Goal: Task Accomplishment & Management: Manage account settings

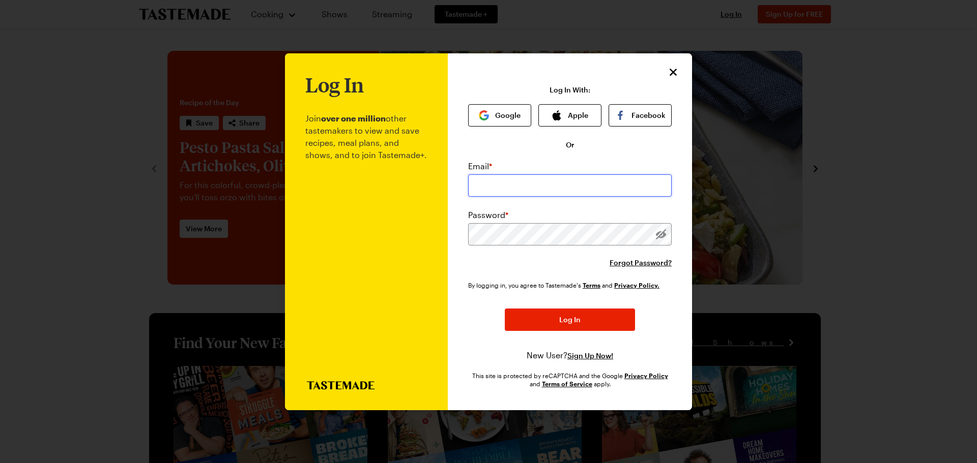
click at [490, 189] on input "email" at bounding box center [570, 186] width 204 height 22
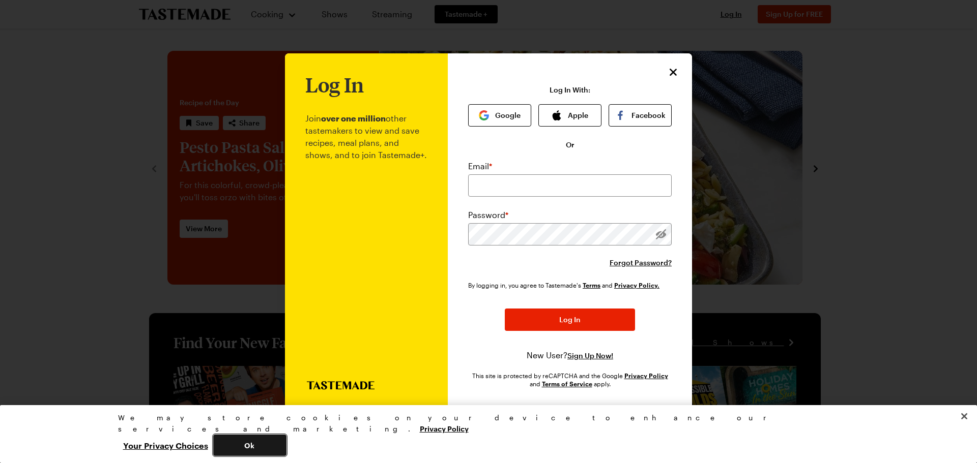
click at [286, 447] on button "Ok" at bounding box center [249, 445] width 73 height 21
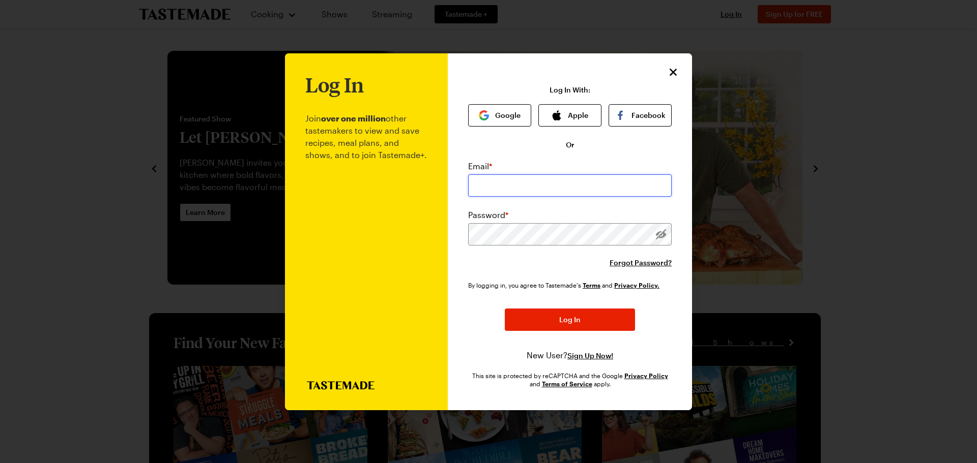
click at [503, 179] on input "email" at bounding box center [570, 186] width 204 height 22
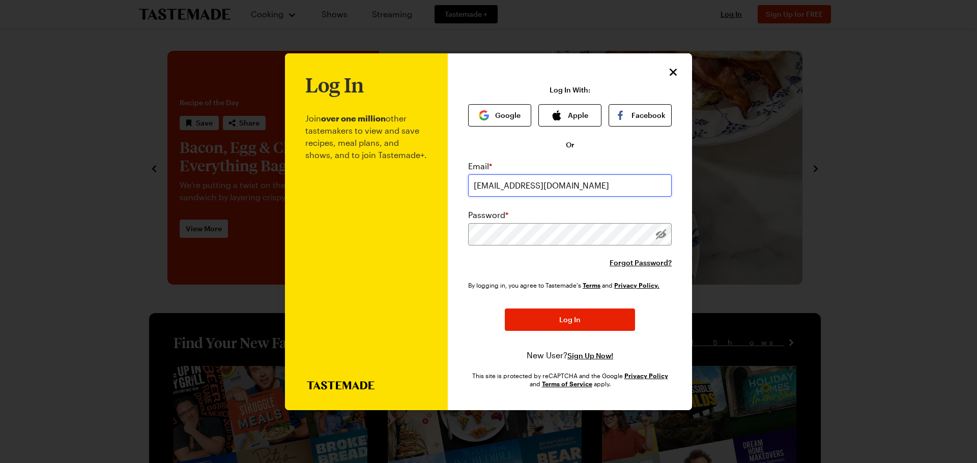
type input "[EMAIL_ADDRESS][DOMAIN_NAME]"
click at [645, 259] on span "Forgot Password?" at bounding box center [640, 263] width 62 height 10
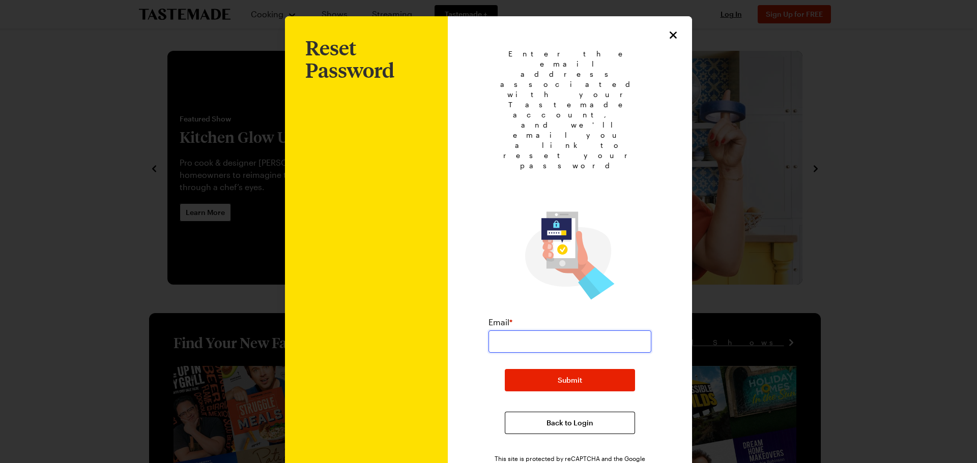
click at [550, 331] on input "email" at bounding box center [569, 342] width 163 height 22
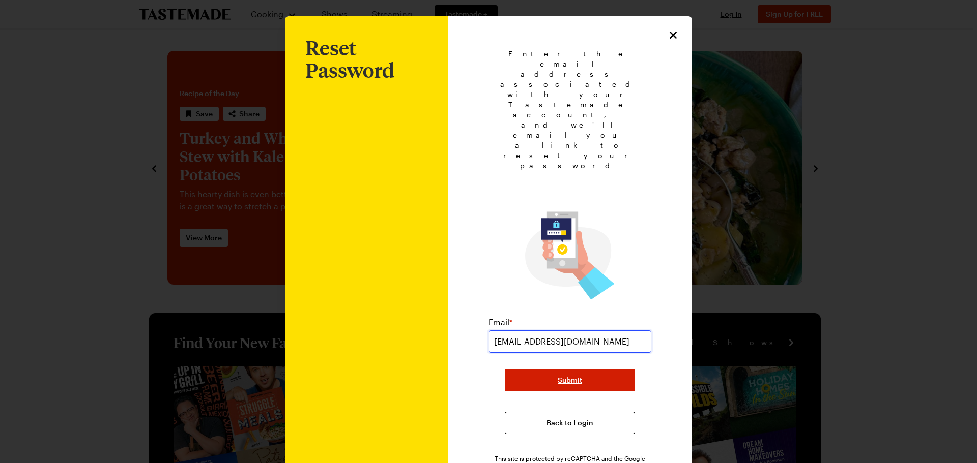
type input "[EMAIL_ADDRESS][DOMAIN_NAME]"
click at [562, 375] on span "Submit" at bounding box center [570, 380] width 24 height 10
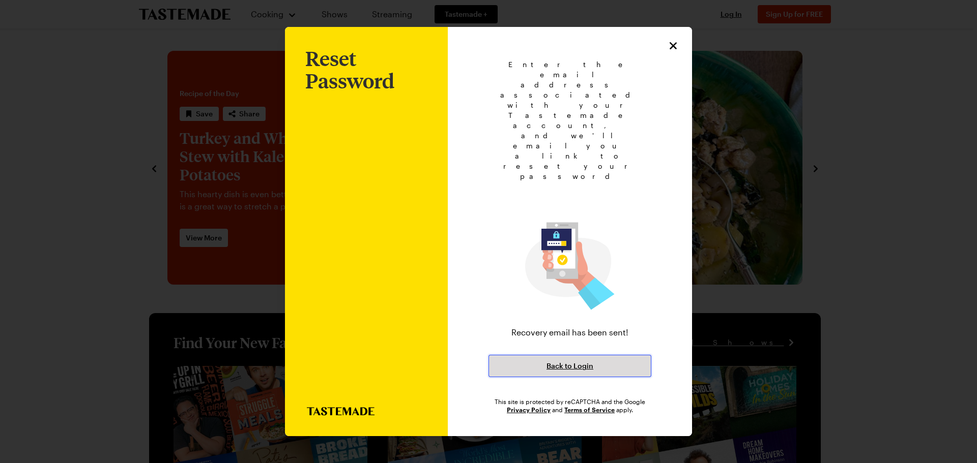
click at [563, 355] on button "Back to Login" at bounding box center [569, 366] width 163 height 22
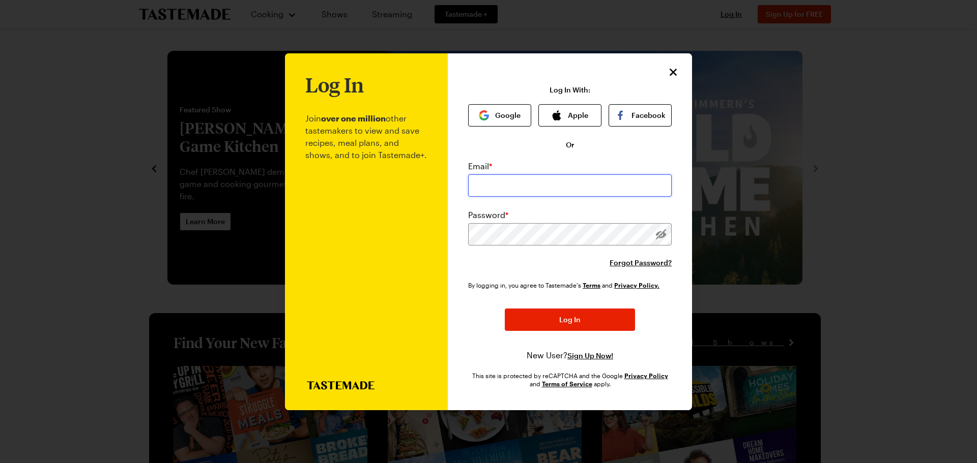
click at [502, 191] on input "email" at bounding box center [570, 186] width 204 height 22
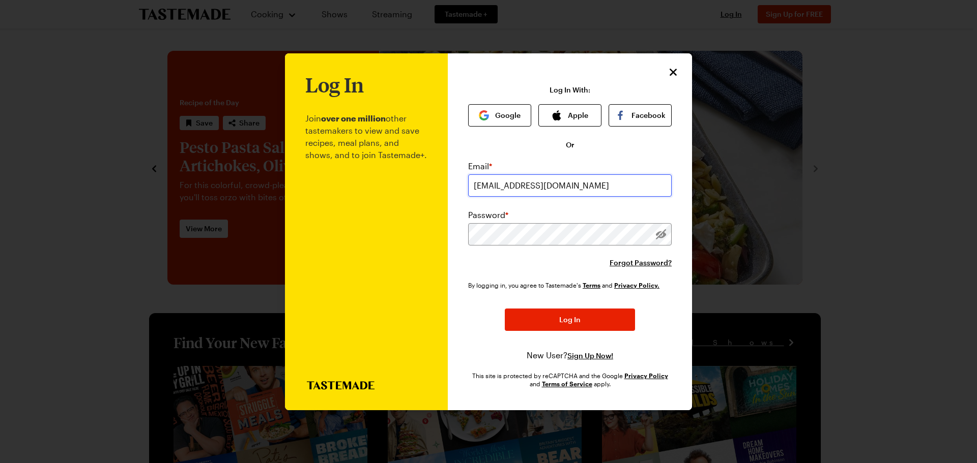
type input "[EMAIL_ADDRESS][DOMAIN_NAME]"
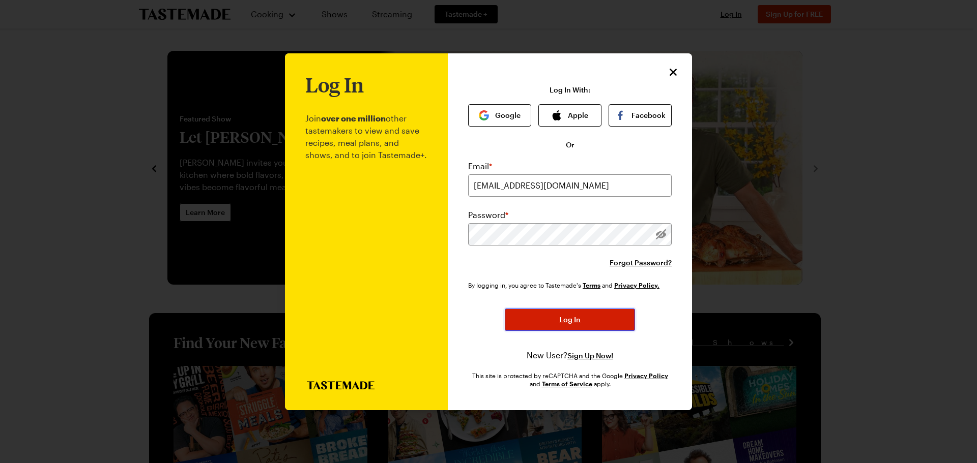
click at [555, 326] on button "Log In" at bounding box center [570, 320] width 130 height 22
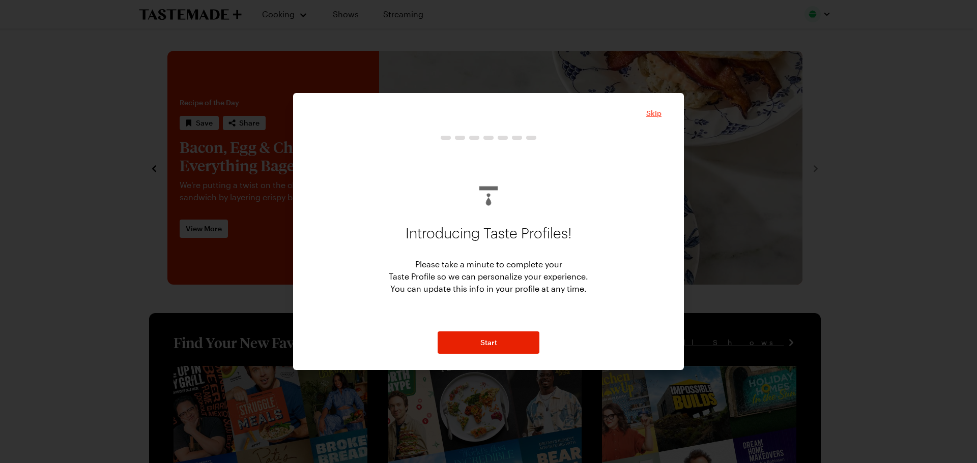
click at [660, 114] on span "Skip" at bounding box center [653, 113] width 15 height 10
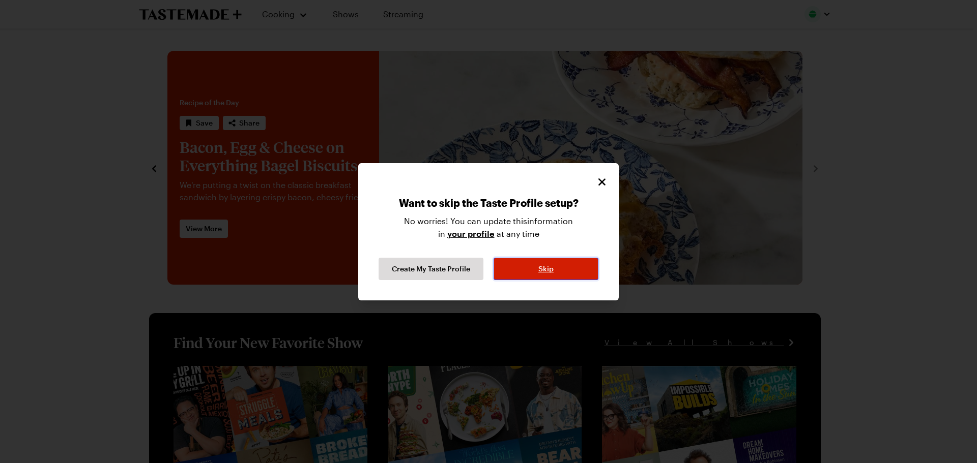
click at [554, 268] on button "Skip" at bounding box center [545, 269] width 105 height 22
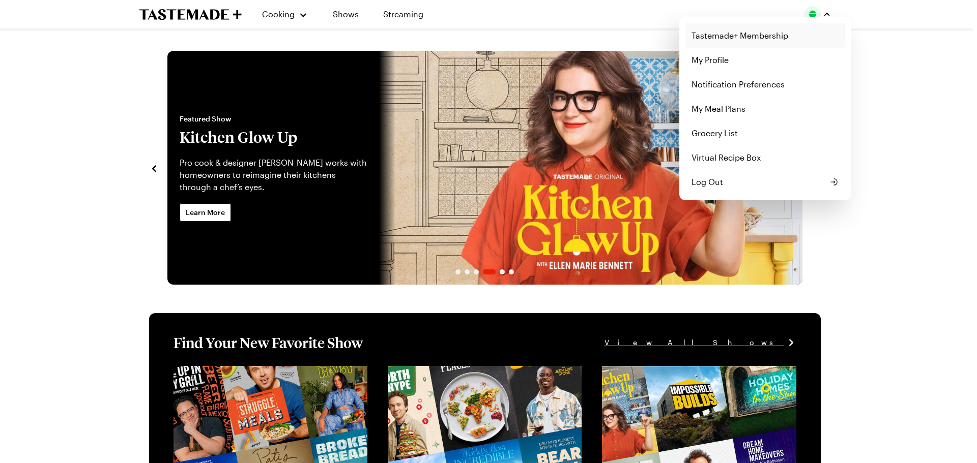
click at [760, 35] on link "Tastemade+ Membership" at bounding box center [765, 35] width 160 height 24
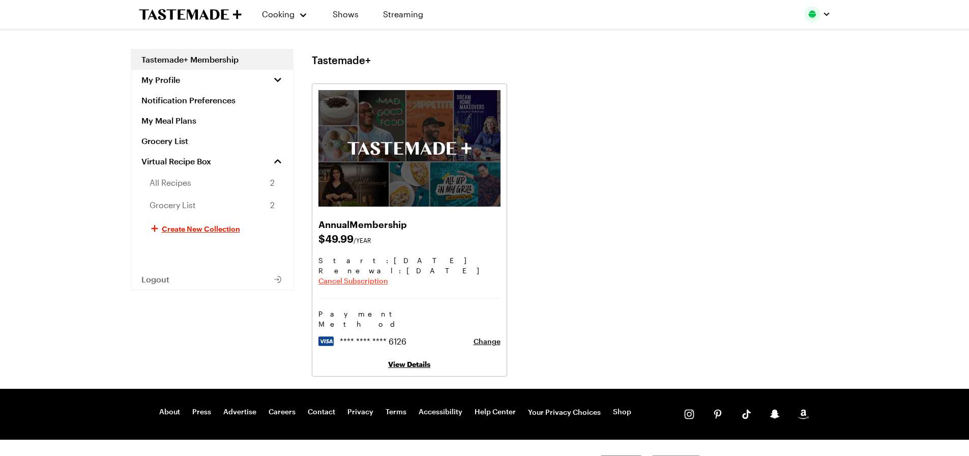
click at [376, 280] on span "Cancel Subscription" at bounding box center [353, 281] width 70 height 10
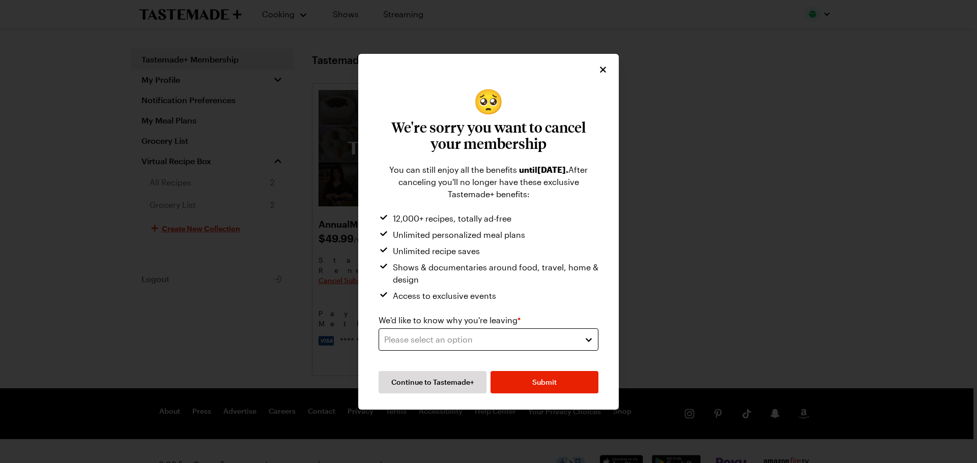
click at [505, 339] on div "Please select an option" at bounding box center [480, 340] width 193 height 12
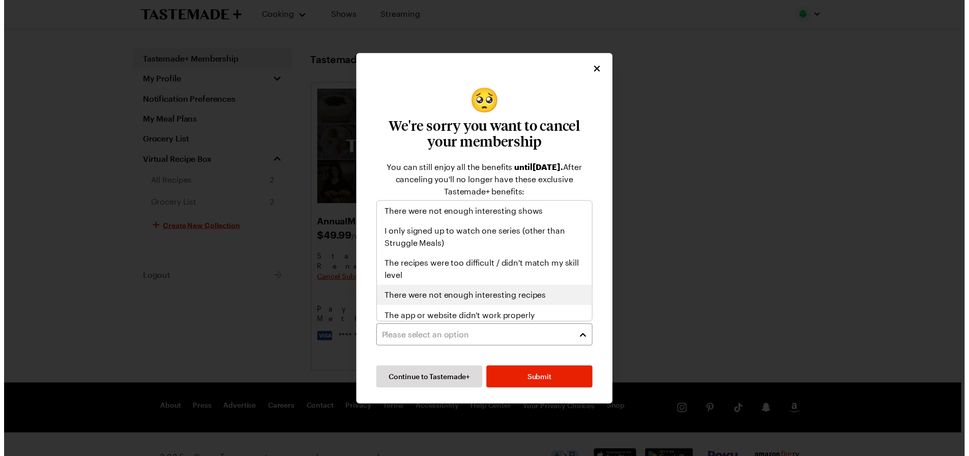
scroll to position [51, 0]
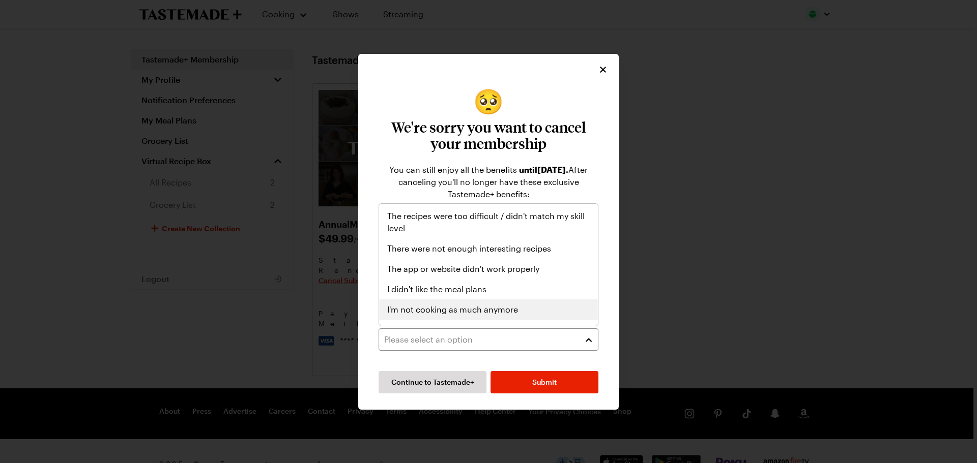
click at [496, 313] on span "I'm not cooking as much anymore" at bounding box center [452, 310] width 131 height 12
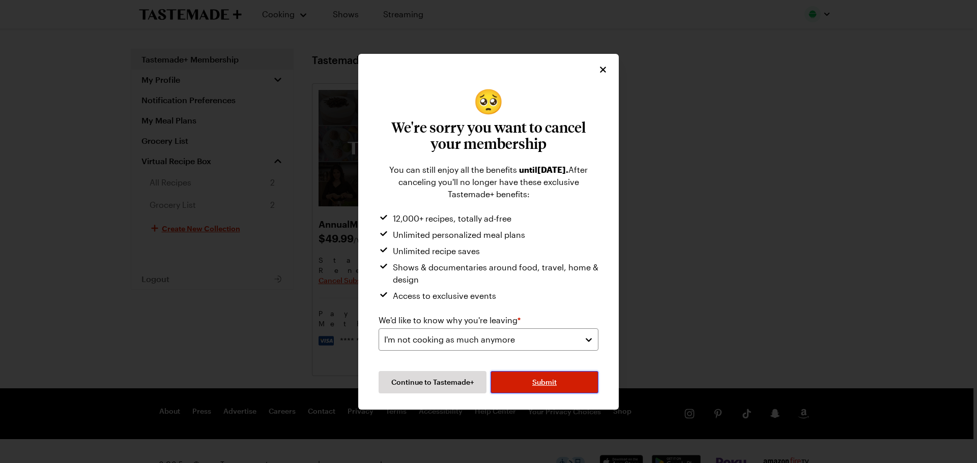
click at [541, 379] on span "Submit" at bounding box center [544, 382] width 24 height 10
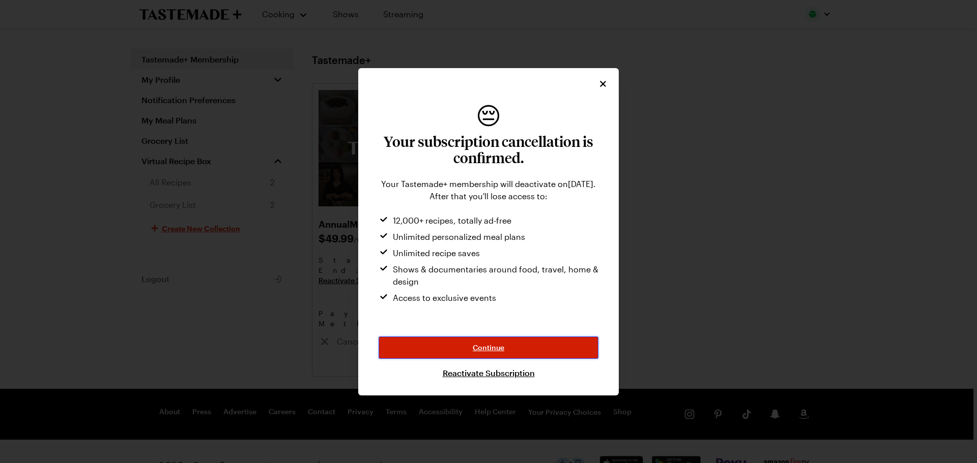
click at [497, 351] on span "Continue" at bounding box center [489, 348] width 32 height 10
